Goal: Check status: Check status

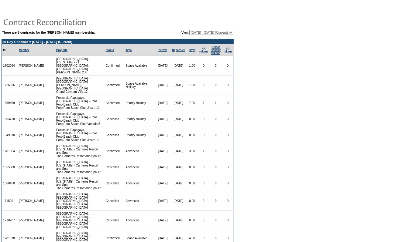
click at [207, 31] on select "[DATE] - [DATE] [DATE] - [DATE] [DATE] - [DATE] [DATE] - [DATE] (Current) [DATE…" at bounding box center [211, 32] width 44 height 5
select select "158980"
click at [189, 30] on select "[DATE] - [DATE] [DATE] - [DATE] [DATE] - [DATE] [DATE] - [DATE] (Current) [DATE…" at bounding box center [211, 32] width 44 height 5
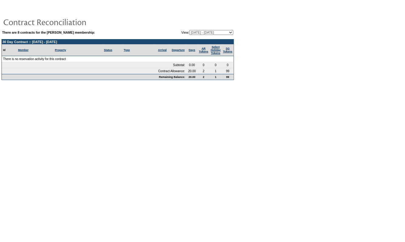
click at [209, 34] on select "[DATE] - [DATE] [DATE] - [DATE] [DATE] - [DATE] [DATE] - [DATE] (Current) [DATE…" at bounding box center [211, 32] width 44 height 5
select select "130582"
click at [189, 30] on select "[DATE] - [DATE] [DATE] - [DATE] [DATE] - [DATE] [DATE] - [DATE] (Current) [DATE…" at bounding box center [211, 32] width 44 height 5
